Goal: Information Seeking & Learning: Learn about a topic

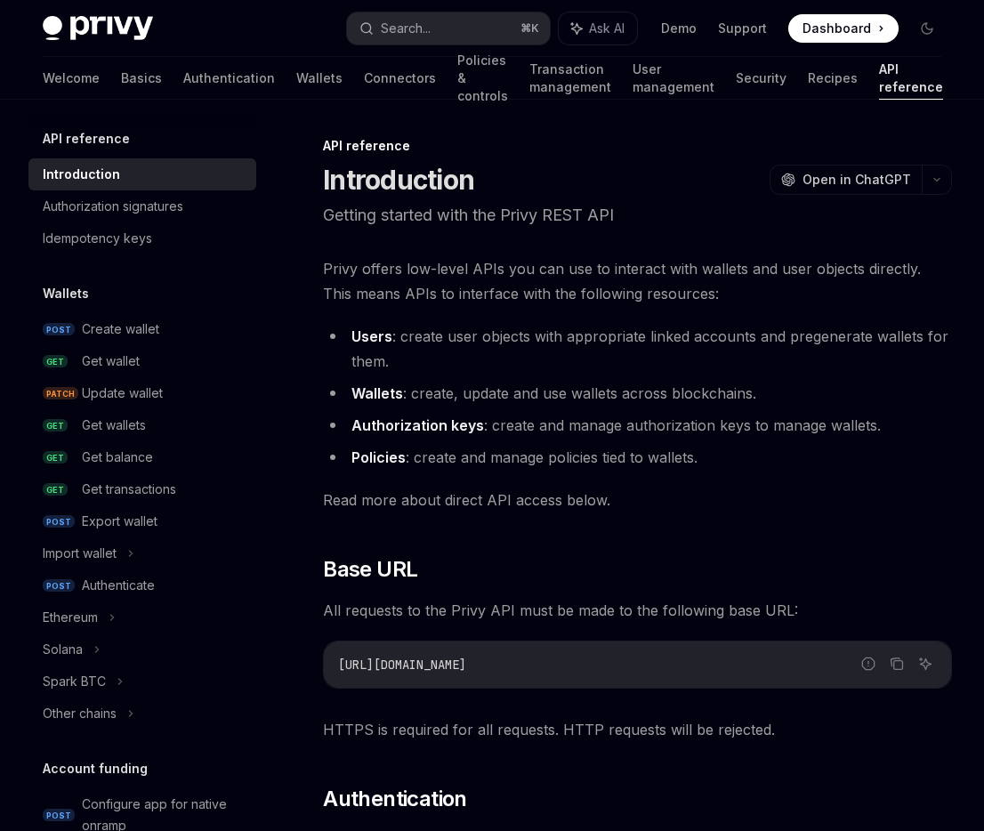
click at [846, 21] on span "Dashboard" at bounding box center [836, 29] width 68 height 18
click at [94, 402] on div "Update wallet" at bounding box center [122, 393] width 81 height 21
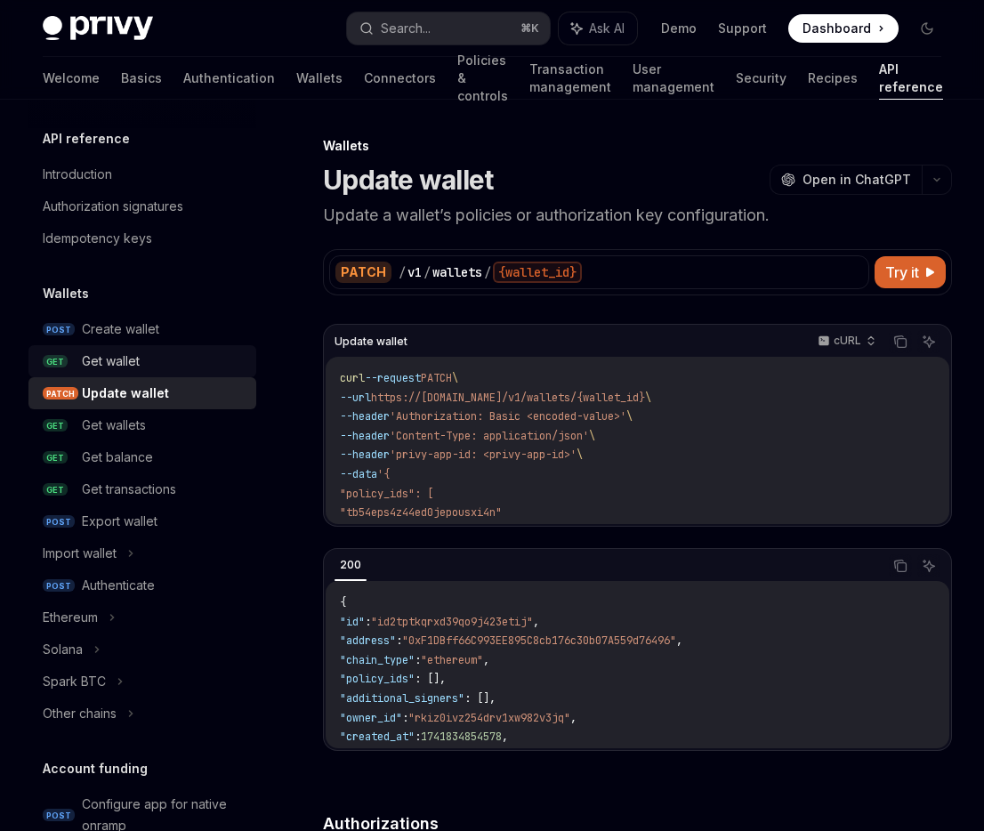
click at [100, 368] on div "Get wallet" at bounding box center [111, 360] width 58 height 21
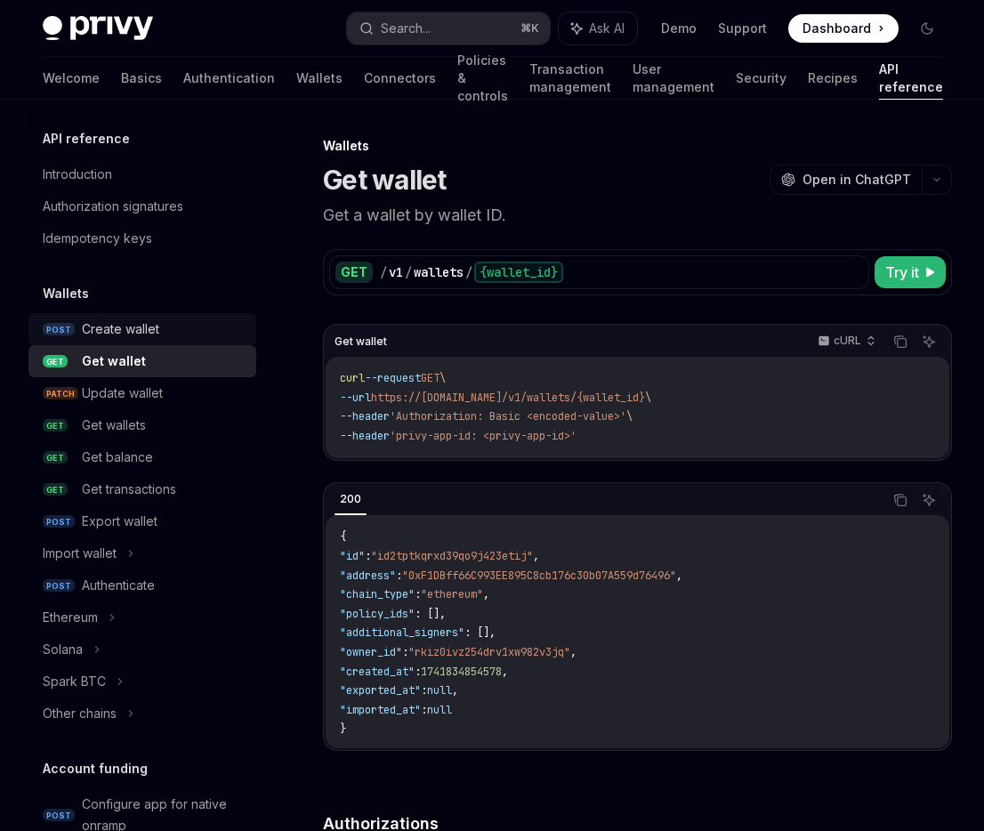
click at [109, 334] on div "Create wallet" at bounding box center [120, 328] width 77 height 21
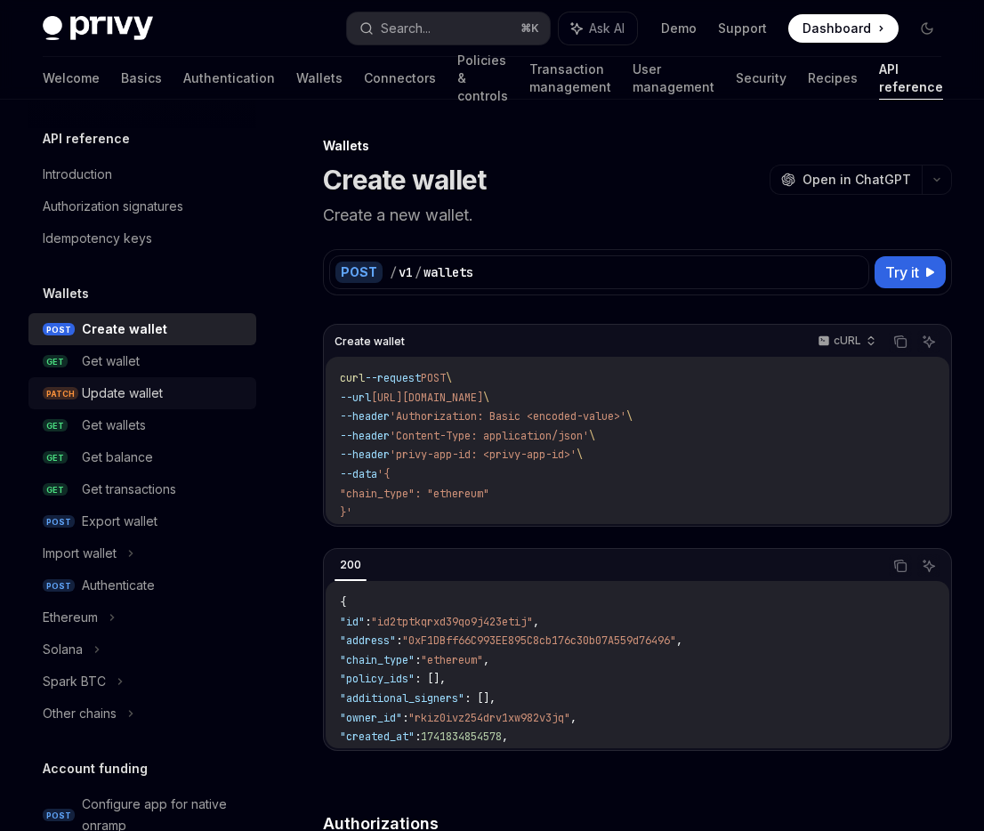
click at [173, 381] on link "PATCH Update wallet" at bounding box center [142, 393] width 228 height 32
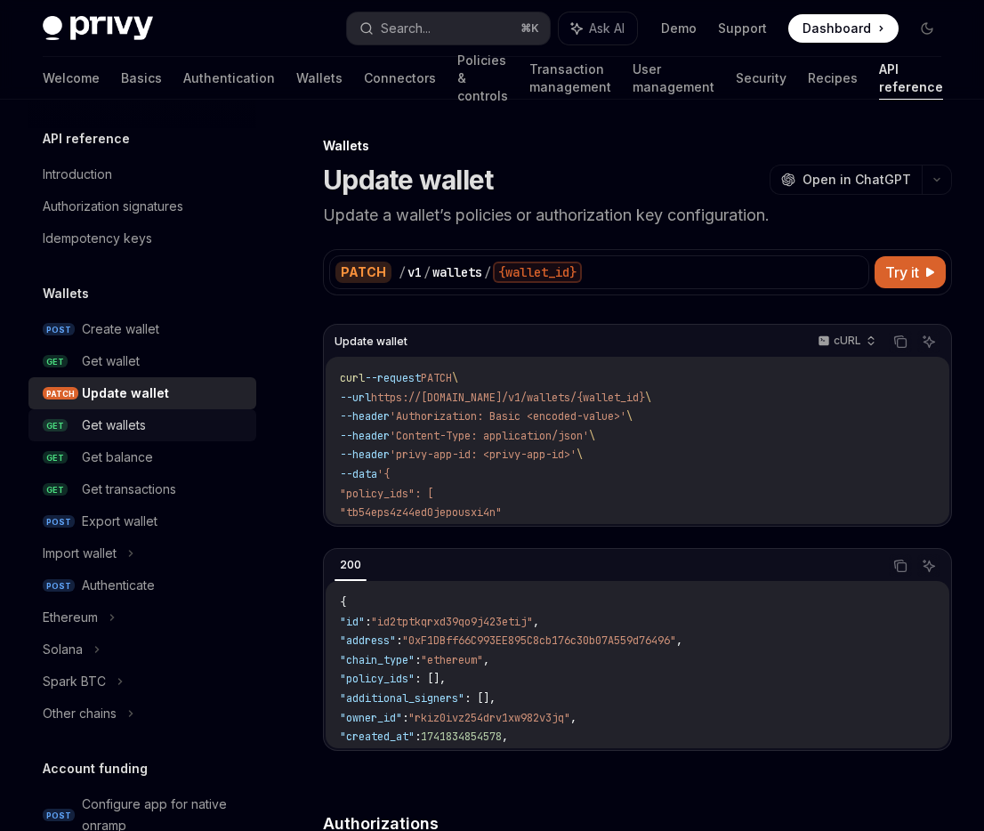
click at [159, 421] on div "Get wallets" at bounding box center [164, 425] width 164 height 21
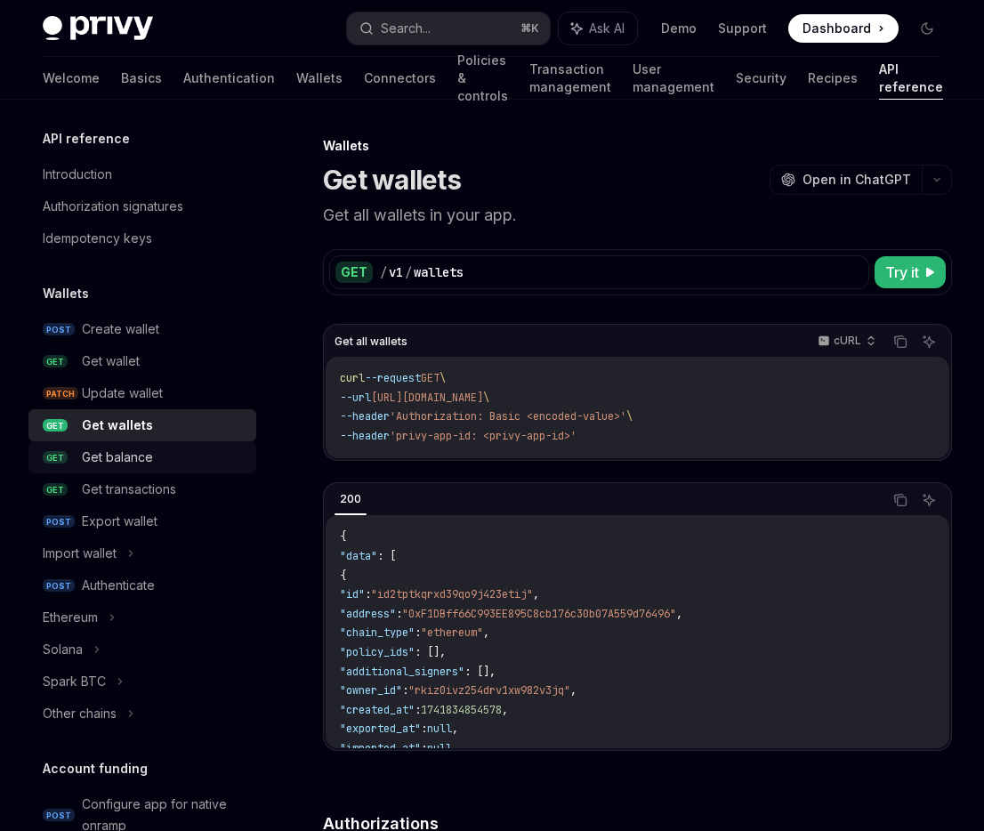
click at [152, 462] on div "Get balance" at bounding box center [164, 457] width 164 height 21
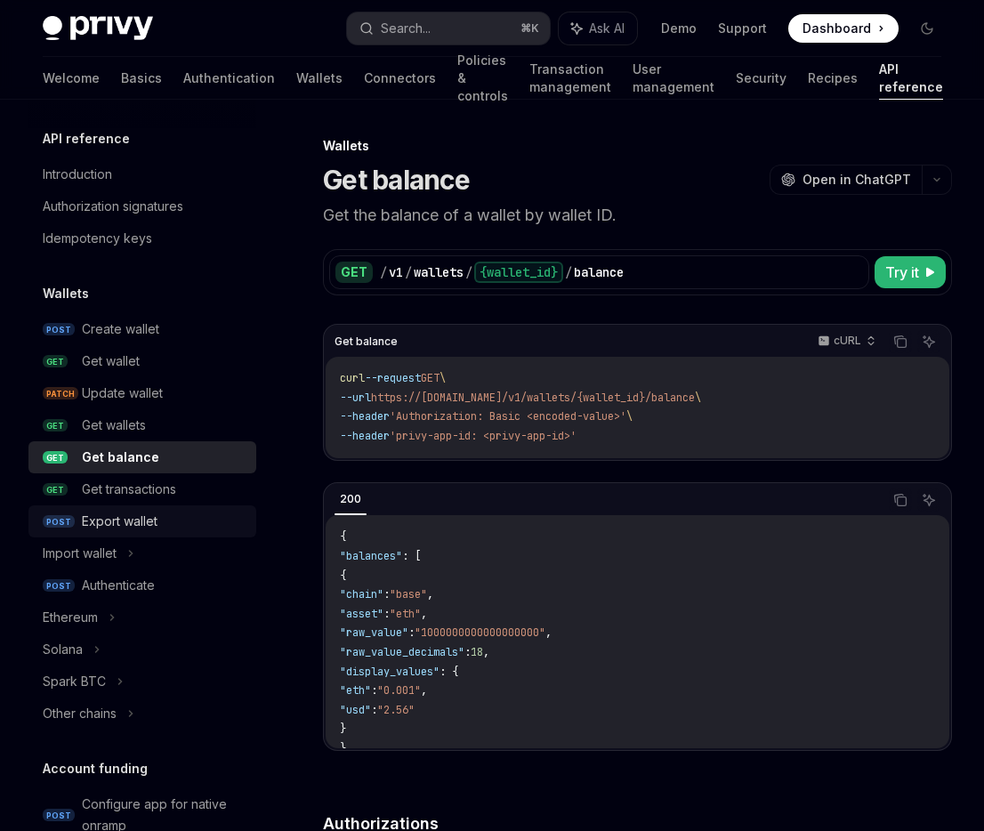
click at [155, 519] on div "Export wallet" at bounding box center [120, 521] width 76 height 21
type textarea "*"
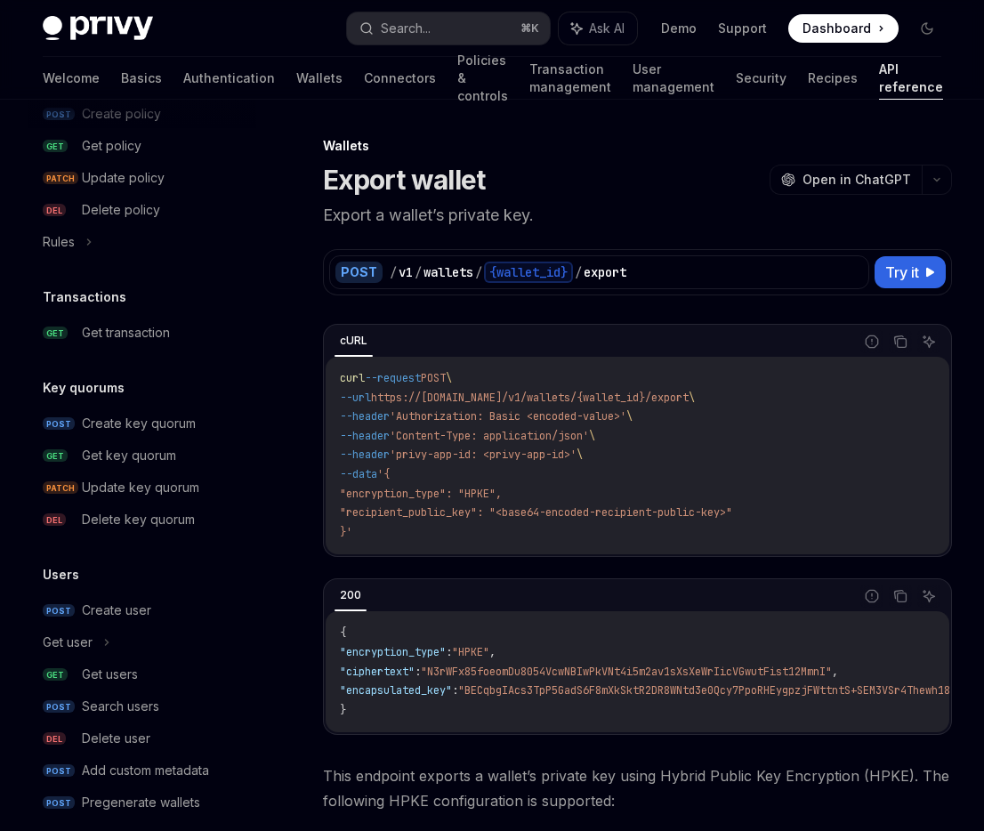
scroll to position [1039, 0]
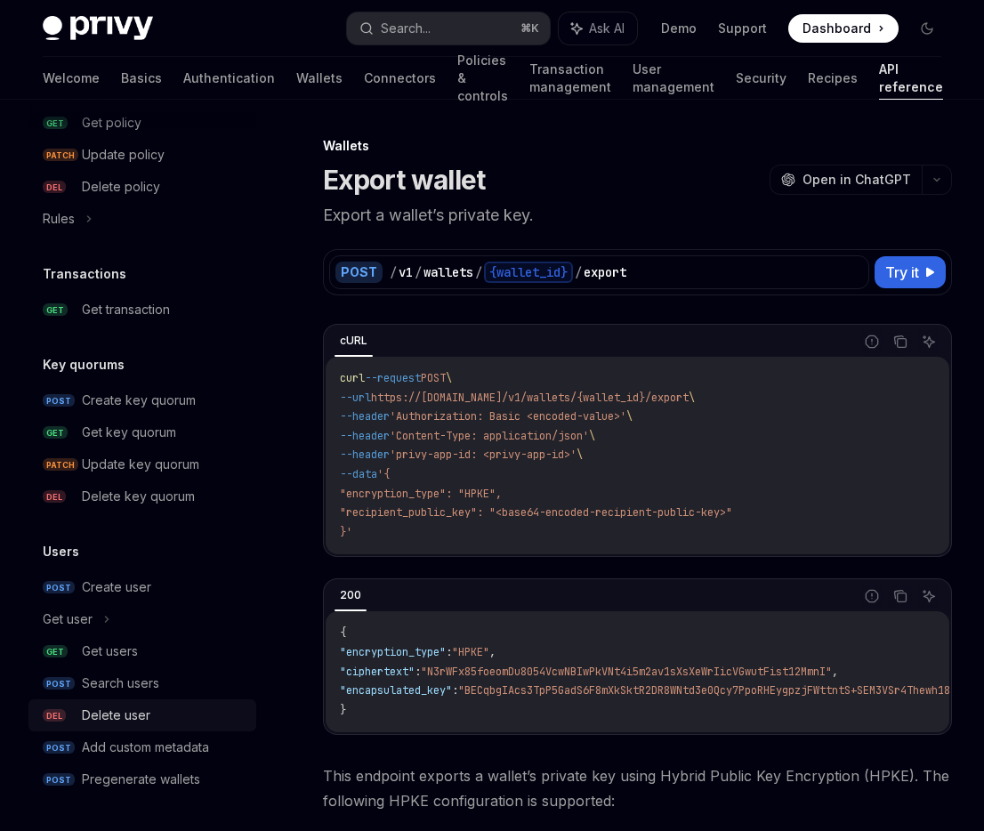
click at [139, 709] on div "Delete user" at bounding box center [116, 715] width 68 height 21
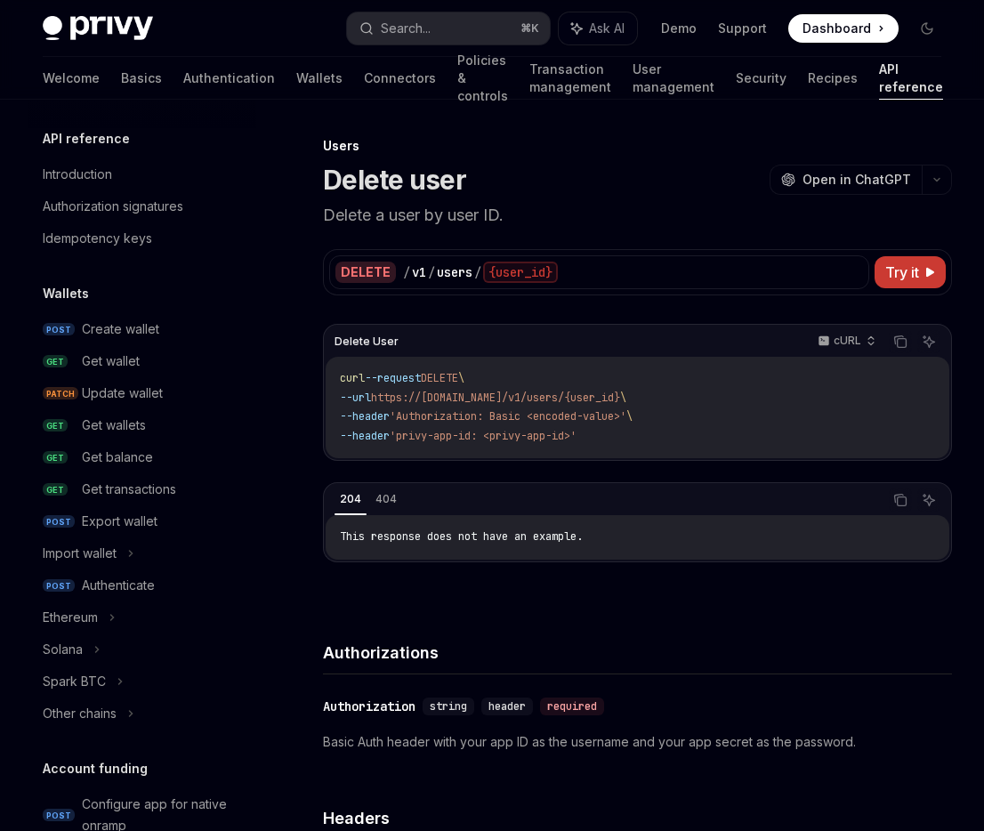
scroll to position [1039, 0]
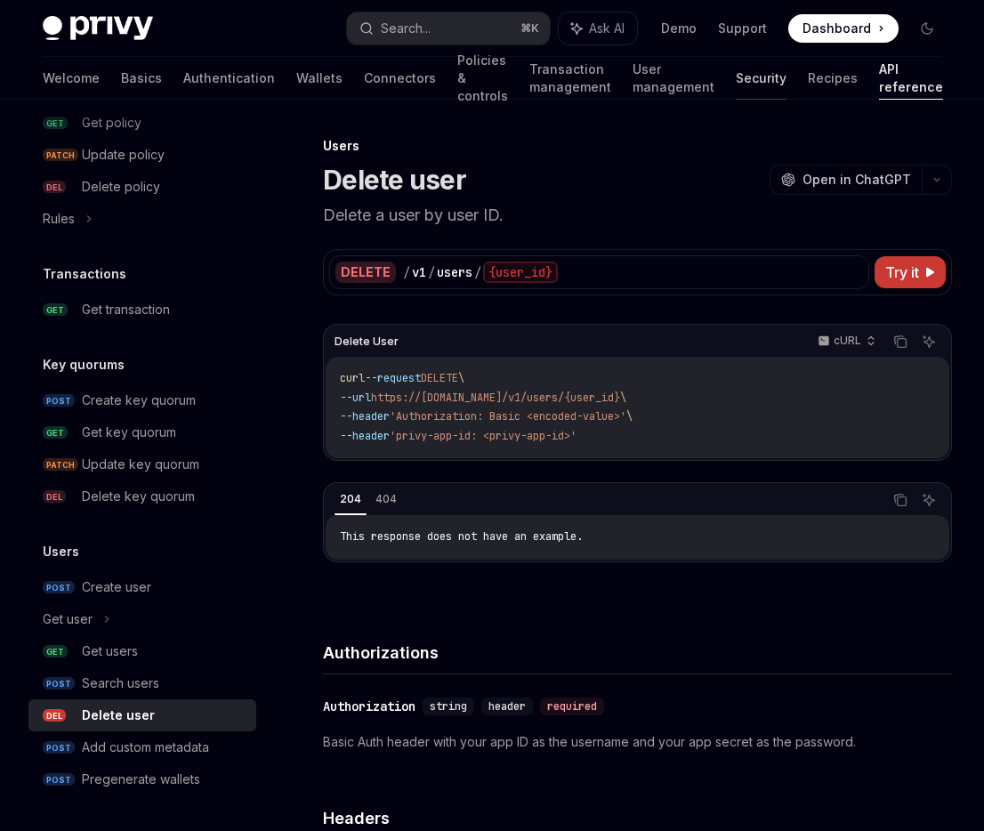
click at [764, 77] on link "Security" at bounding box center [761, 78] width 51 height 43
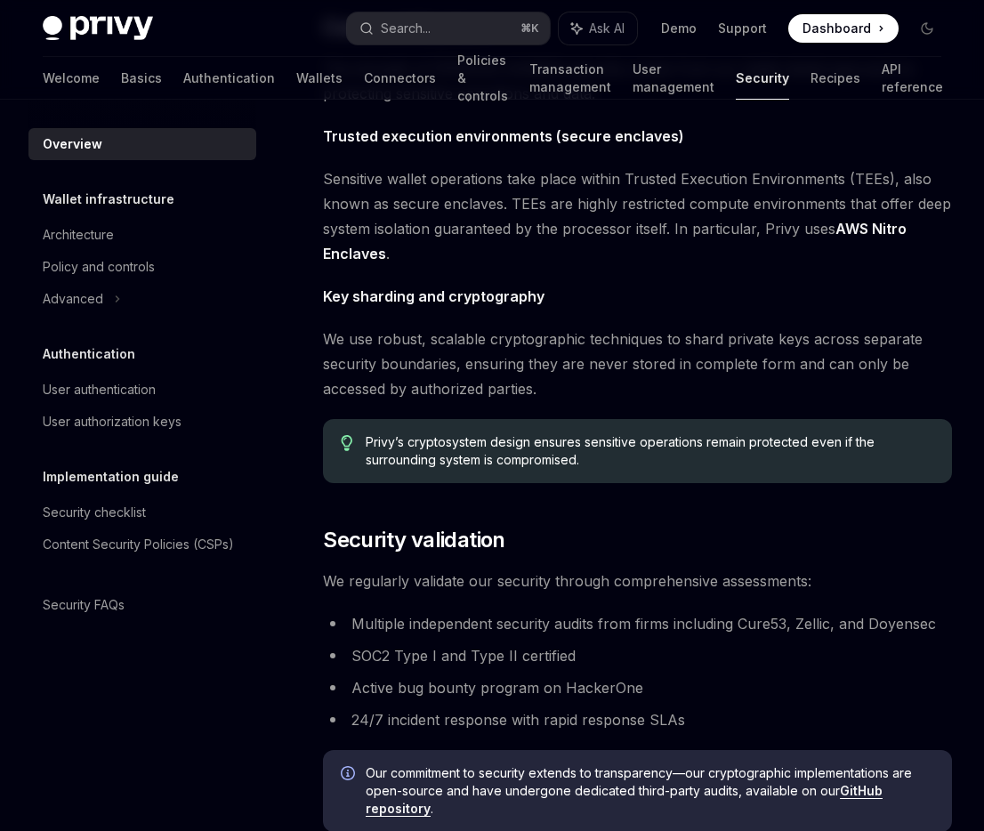
scroll to position [763, 0]
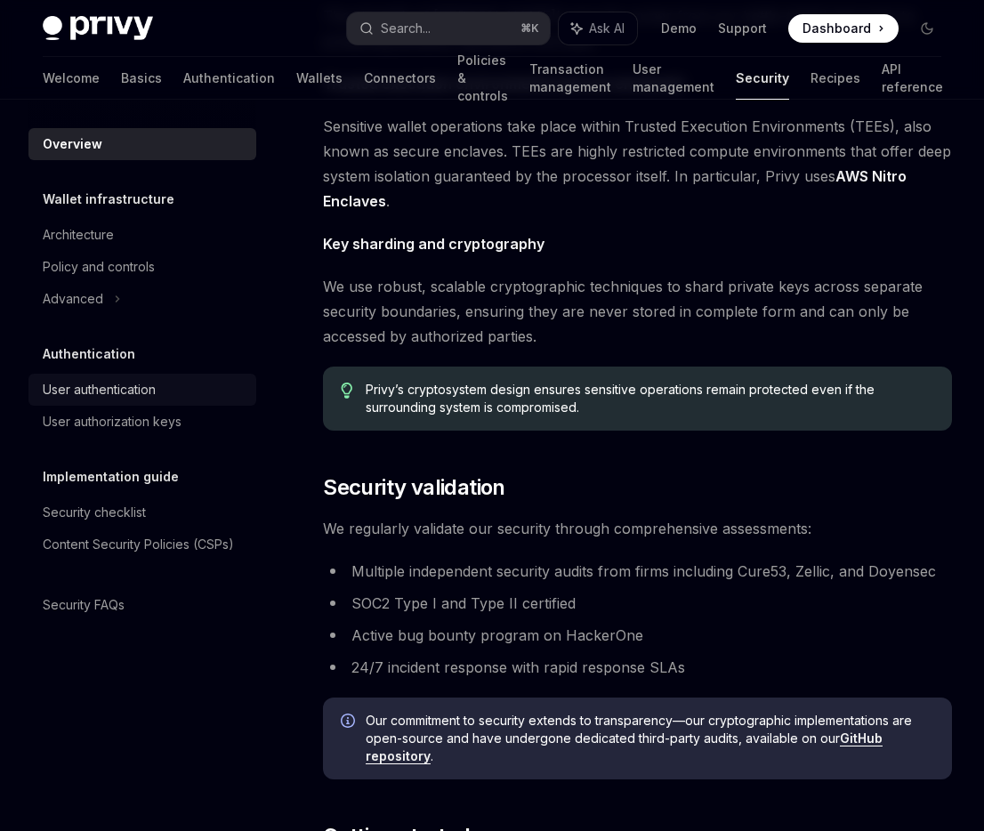
click at [125, 384] on div "User authentication" at bounding box center [99, 389] width 113 height 21
click at [125, 392] on div "User authentication" at bounding box center [99, 389] width 113 height 21
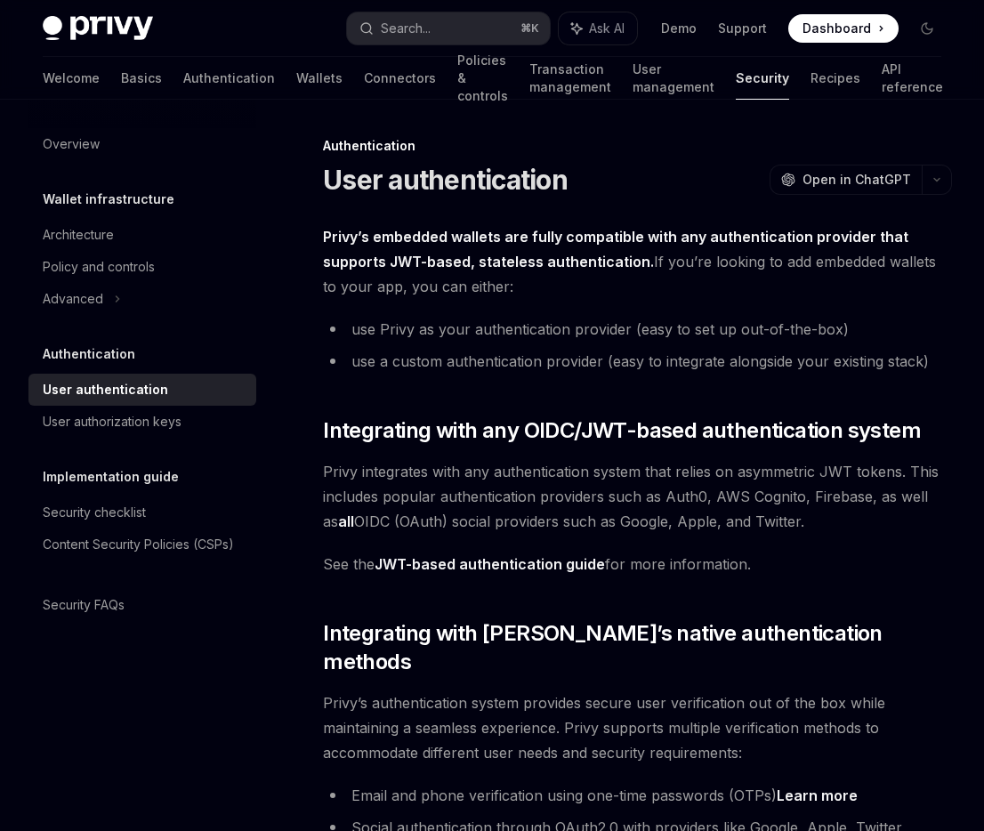
type textarea "*"
